Goal: Navigation & Orientation: Find specific page/section

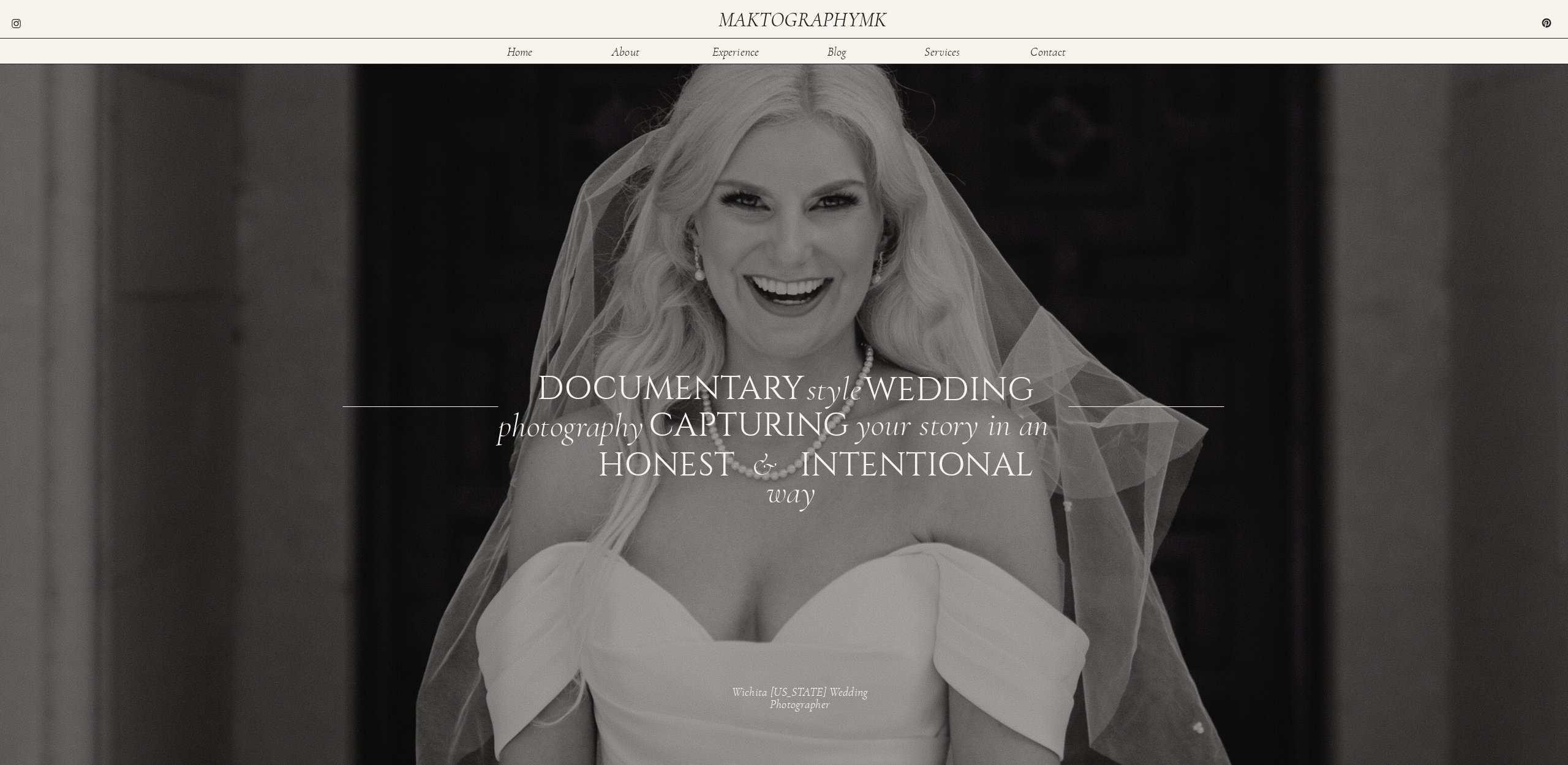
click at [966, 52] on div at bounding box center [797, 376] width 1617 height 906
click at [932, 52] on nav "Services" at bounding box center [942, 51] width 40 height 11
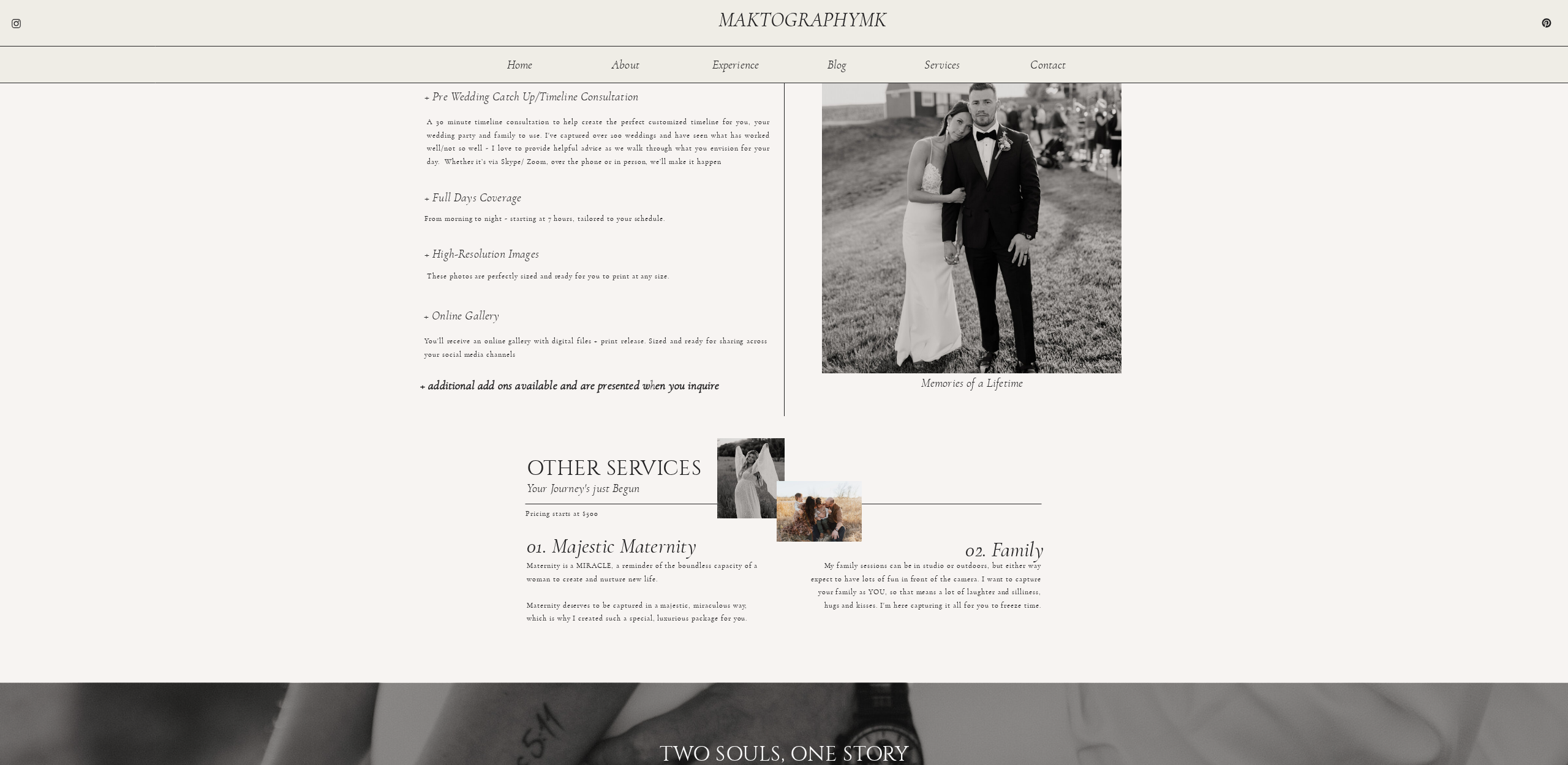
scroll to position [961, 0]
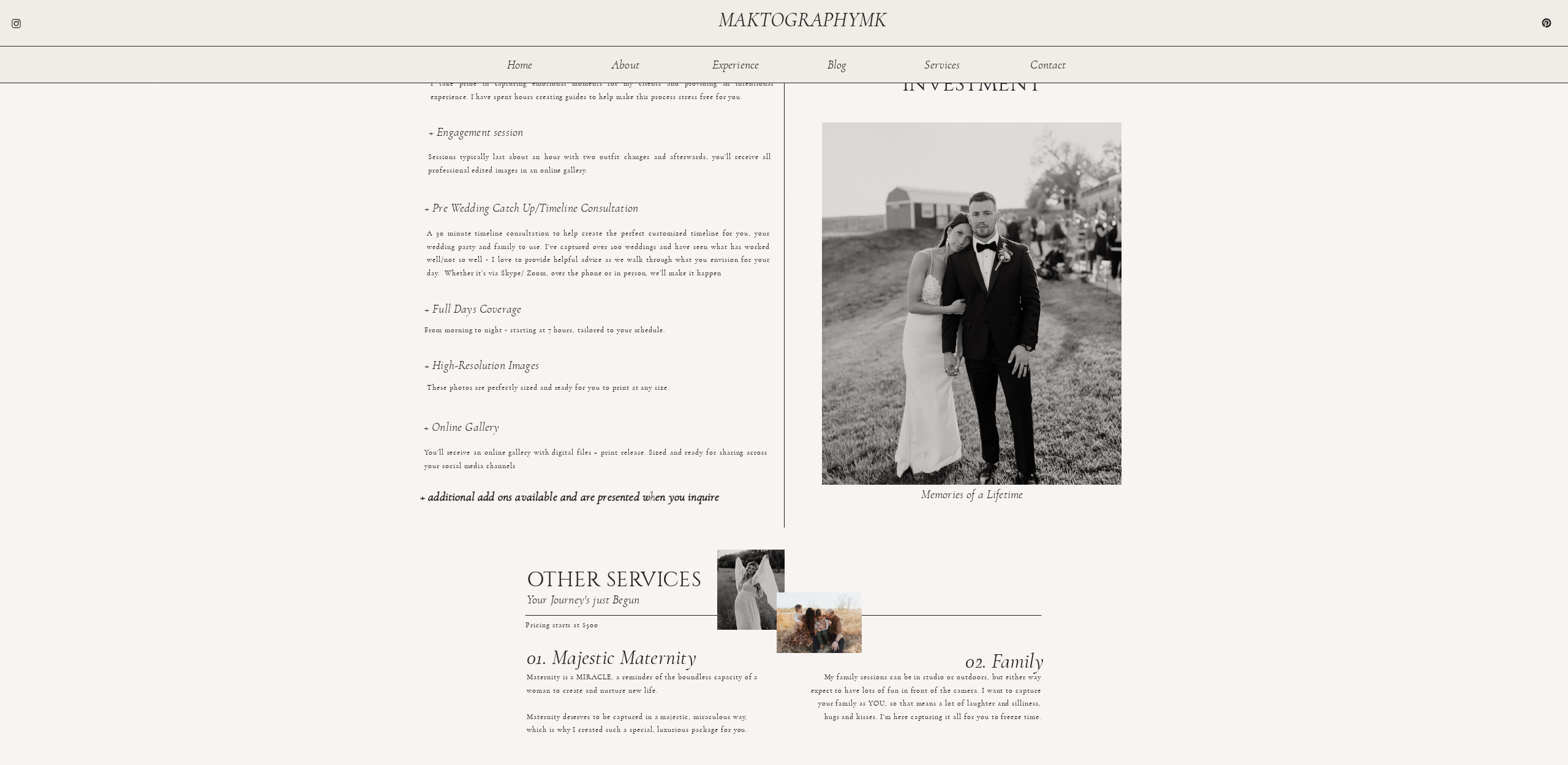
click at [942, 328] on div at bounding box center [971, 304] width 299 height 362
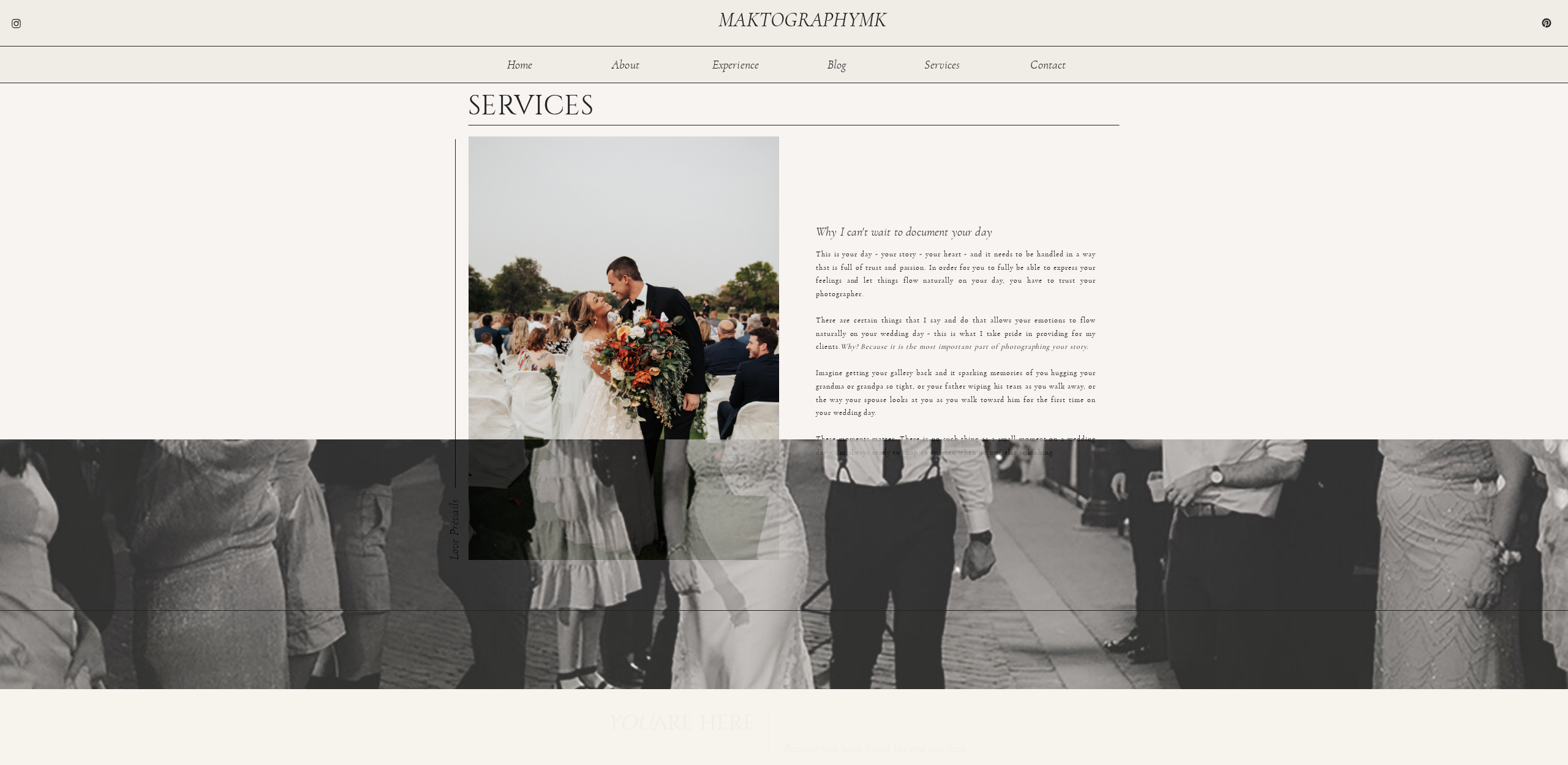
scroll to position [0, 0]
